Goal: Information Seeking & Learning: Learn about a topic

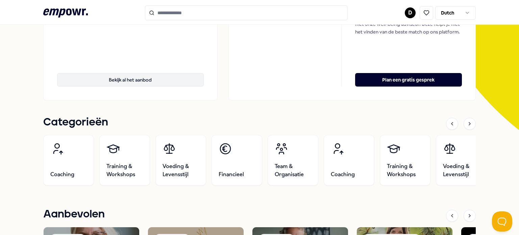
click at [134, 82] on button "Bekijk al het aanbod" at bounding box center [130, 80] width 147 height 14
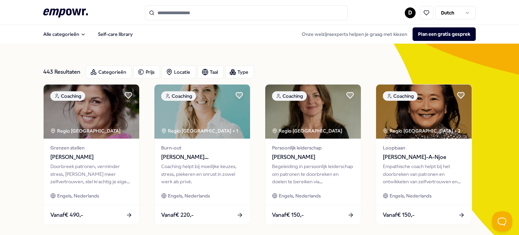
click at [209, 15] on input "Search for products, categories or subcategories" at bounding box center [246, 12] width 203 height 15
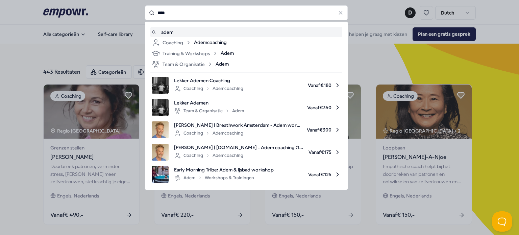
type input "****"
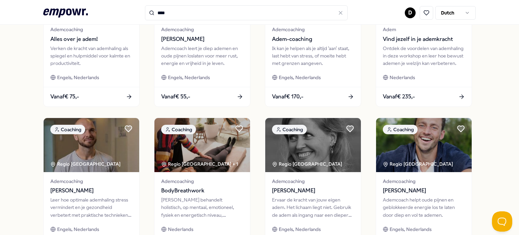
scroll to position [271, 0]
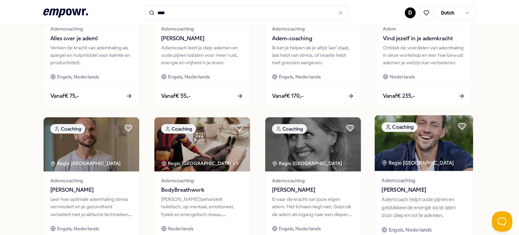
click at [403, 186] on span "[PERSON_NAME]" at bounding box center [424, 190] width 85 height 9
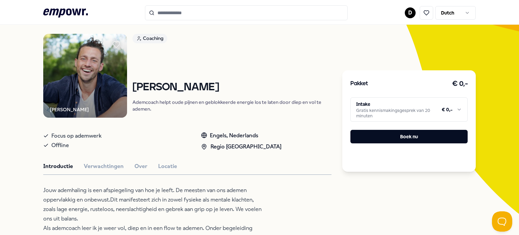
click at [457, 108] on html ".empowr-logo_svg__cls-1{fill:#03032f} D Dutch Alle categorieën Self-care librar…" at bounding box center [259, 117] width 519 height 235
click at [286, 45] on html ".empowr-logo_svg__cls-1{fill:#03032f} D Dutch Alle categorieën Self-care librar…" at bounding box center [259, 117] width 519 height 235
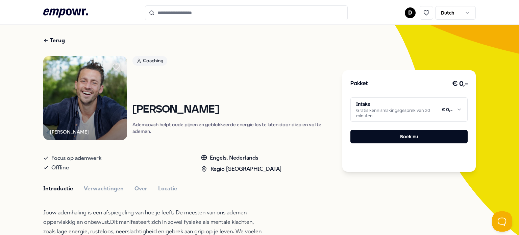
scroll to position [0, 0]
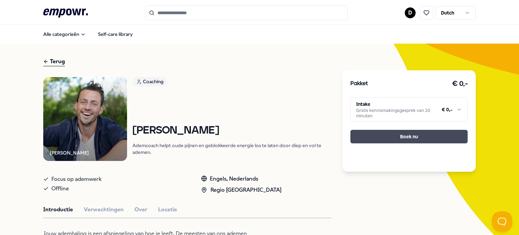
drag, startPoint x: 295, startPoint y: 104, endPoint x: 377, endPoint y: 131, distance: 86.0
click at [296, 104] on div "Coaching [PERSON_NAME] Ademcoach helpt oude pijnen en geblokkeerde energie los …" at bounding box center [232, 119] width 199 height 84
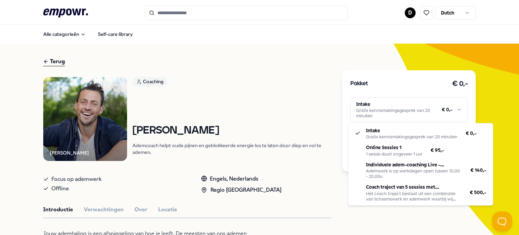
click at [455, 110] on html ".empowr-logo_svg__cls-1{fill:#03032f} D Dutch Alle categorieën Self-care librar…" at bounding box center [259, 117] width 519 height 235
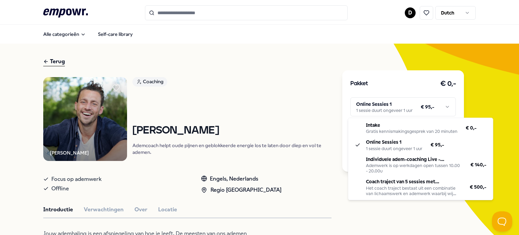
click at [445, 107] on html ".empowr-logo_svg__cls-1{fill:#03032f} D Dutch Alle categorieën Self-care librar…" at bounding box center [259, 117] width 519 height 235
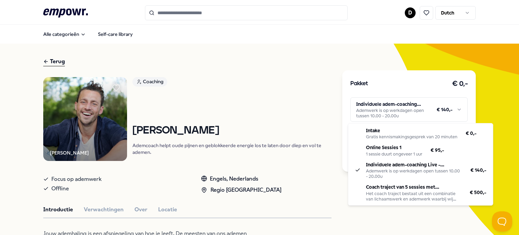
click at [454, 108] on html ".empowr-logo_svg__cls-1{fill:#03032f} D Dutch Alle categorieën Self-care librar…" at bounding box center [259, 117] width 519 height 235
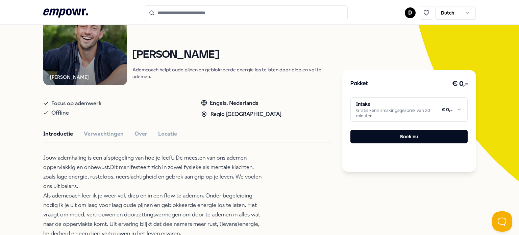
scroll to position [34, 0]
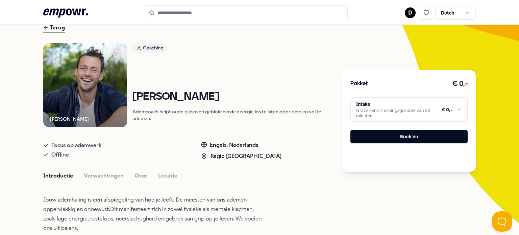
drag, startPoint x: 326, startPoint y: 199, endPoint x: 324, endPoint y: 195, distance: 4.2
